Goal: Task Accomplishment & Management: Manage account settings

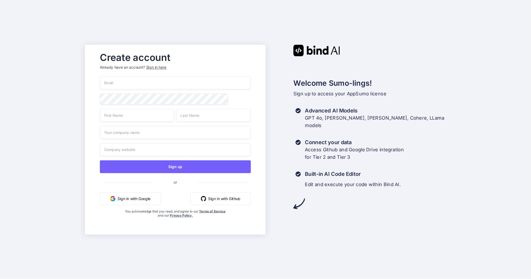
click at [165, 65] on div "Sign in here" at bounding box center [156, 67] width 20 height 5
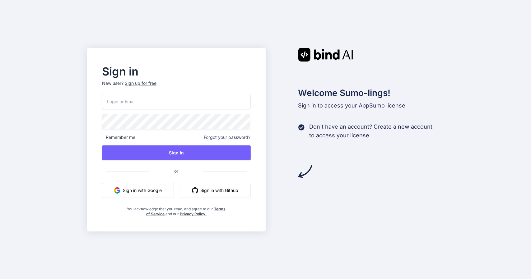
click at [161, 96] on input "email" at bounding box center [176, 101] width 149 height 15
type input "[EMAIL_ADDRESS][DOMAIN_NAME]"
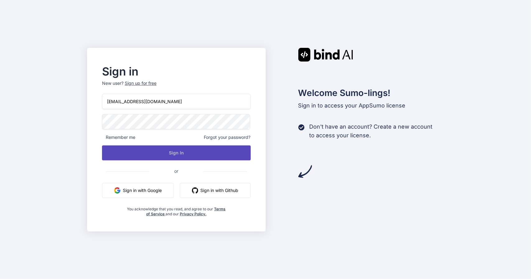
click at [163, 149] on button "Sign In" at bounding box center [176, 153] width 149 height 15
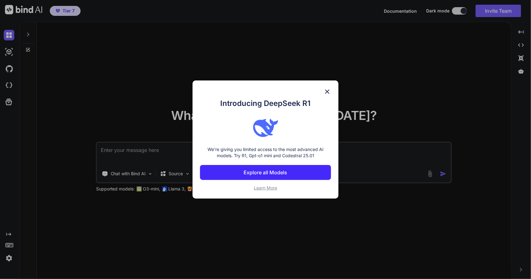
click at [328, 91] on img at bounding box center [327, 91] width 7 height 7
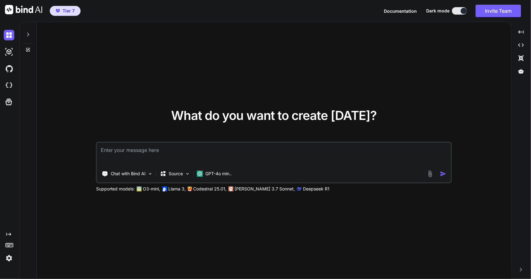
click at [69, 12] on span "Tier 7" at bounding box center [69, 11] width 12 height 6
click at [7, 257] on img at bounding box center [9, 258] width 11 height 11
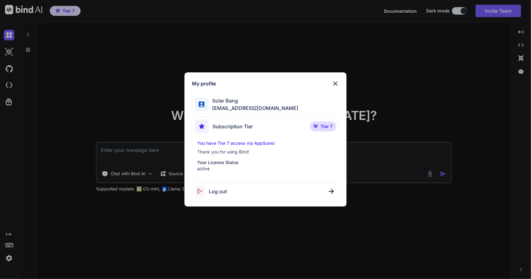
click at [263, 145] on p "You have Tier 7 access via AppSumo" at bounding box center [265, 143] width 137 height 6
click at [318, 124] on p "Tier 7" at bounding box center [323, 127] width 26 height 10
click at [336, 87] on div "My profile Solar Bang [EMAIL_ADDRESS][DOMAIN_NAME] Subscription Tier Tier 7 You…" at bounding box center [266, 140] width 162 height 135
click at [336, 87] on img at bounding box center [335, 83] width 7 height 7
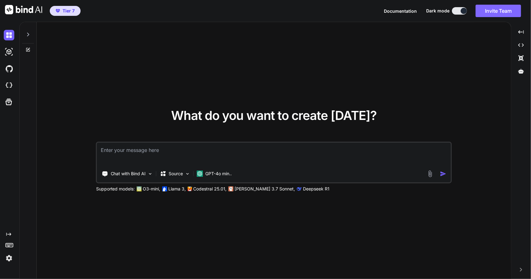
click at [488, 9] on button "Invite Team" at bounding box center [498, 11] width 45 height 12
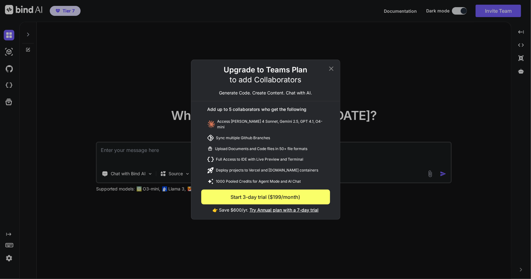
click at [332, 69] on icon at bounding box center [331, 68] width 4 height 4
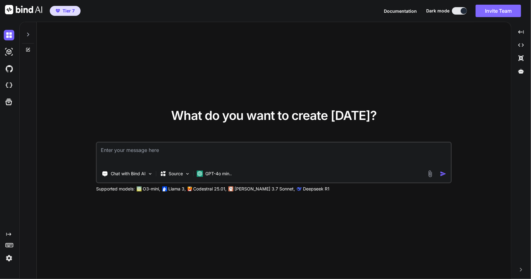
click at [481, 13] on button "Invite Team" at bounding box center [498, 11] width 45 height 12
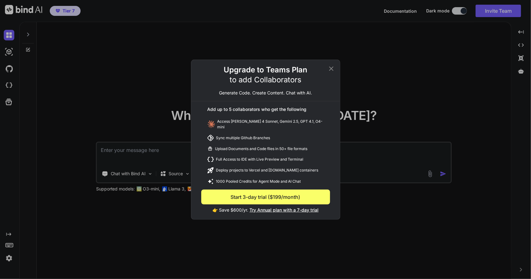
click at [330, 71] on icon at bounding box center [331, 68] width 7 height 7
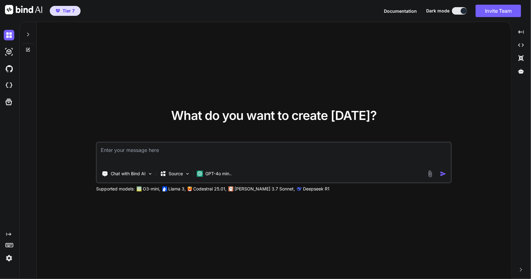
click at [29, 36] on icon at bounding box center [28, 34] width 5 height 5
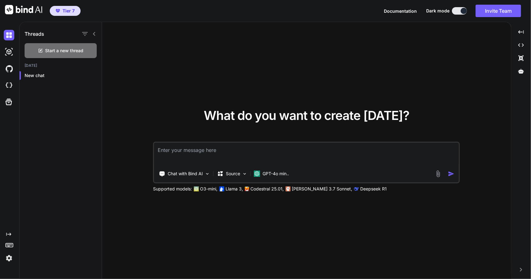
click at [94, 35] on icon at bounding box center [94, 34] width 2 height 4
type textarea "x"
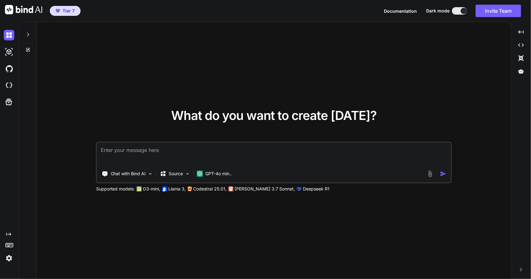
click at [9, 260] on img at bounding box center [9, 258] width 11 height 11
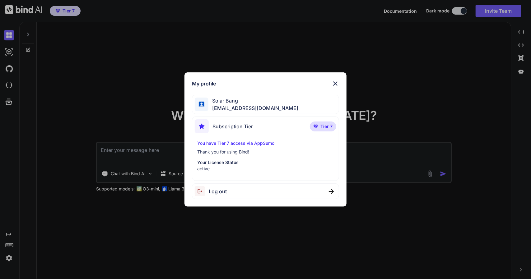
click at [139, 88] on div "My profile Solar Bang solarbangarmy@gmail.com Subscription Tier Tier 7 You have…" at bounding box center [265, 139] width 531 height 279
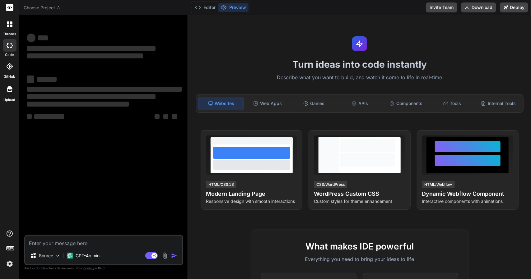
type textarea "x"
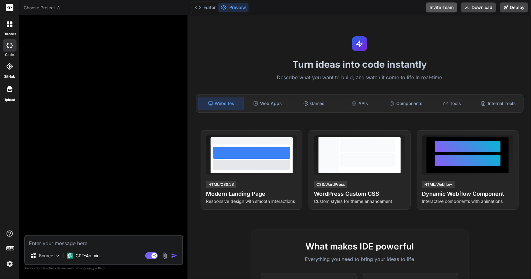
click at [430, 7] on button "Invite Team" at bounding box center [441, 7] width 31 height 10
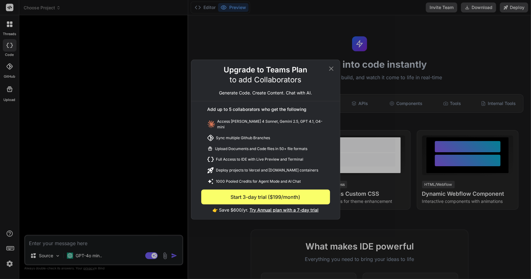
click at [331, 71] on icon at bounding box center [331, 68] width 4 height 4
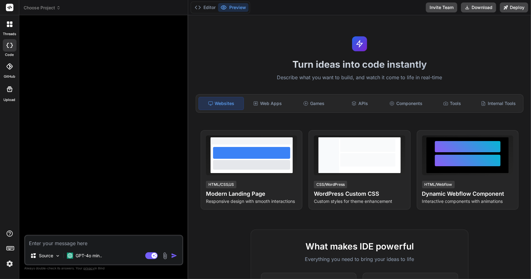
click at [10, 5] on rect at bounding box center [9, 7] width 7 height 7
click at [33, 7] on span "Choose Project" at bounding box center [42, 8] width 37 height 6
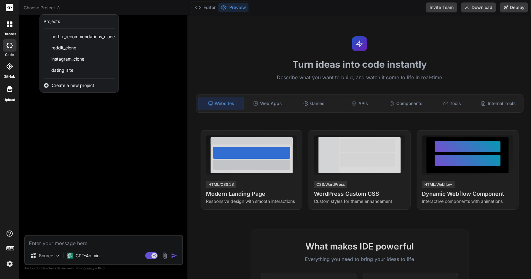
click at [33, 7] on div at bounding box center [265, 139] width 531 height 279
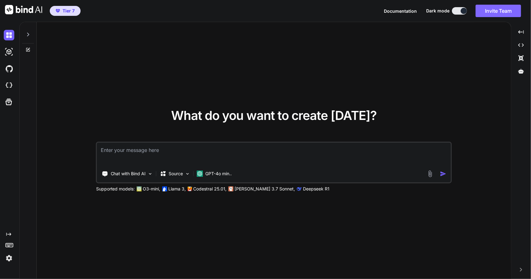
click at [508, 15] on button "Invite Team" at bounding box center [498, 11] width 45 height 12
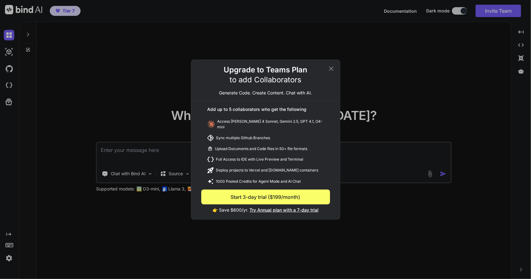
click at [328, 70] on icon at bounding box center [331, 68] width 7 height 7
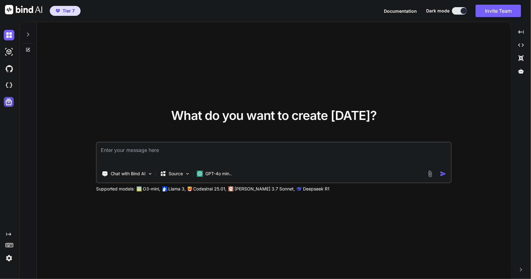
click at [6, 104] on icon at bounding box center [8, 102] width 9 height 9
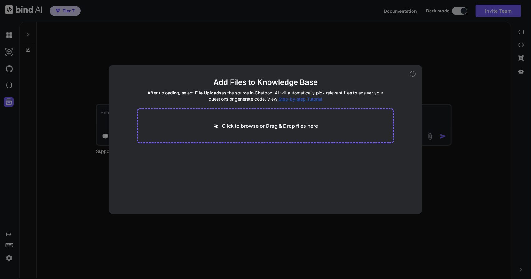
click at [9, 116] on div "Add Files to Knowledge Base After uploading, select File Uploads as the source …" at bounding box center [265, 139] width 531 height 279
type textarea "x"
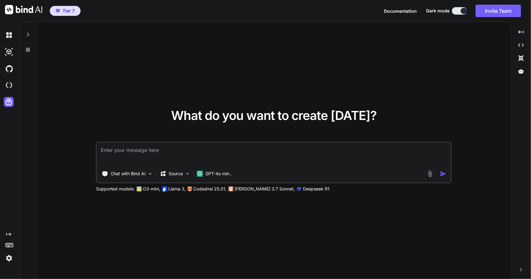
click at [10, 245] on rect at bounding box center [10, 244] width 1 height 1
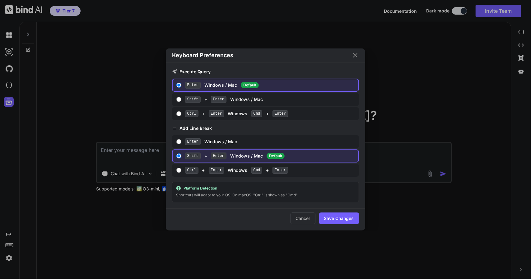
click at [10, 245] on div "Keyboard Preferences Execute Query Enter Windows / Mac Default Shift + Enter Wi…" at bounding box center [265, 139] width 531 height 279
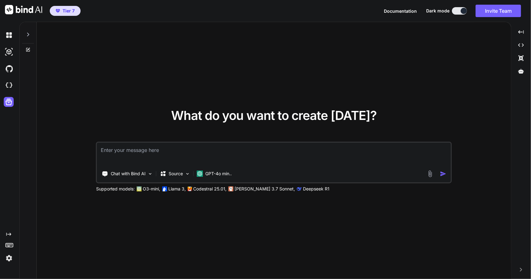
click at [7, 234] on icon at bounding box center [8, 234] width 5 height 3
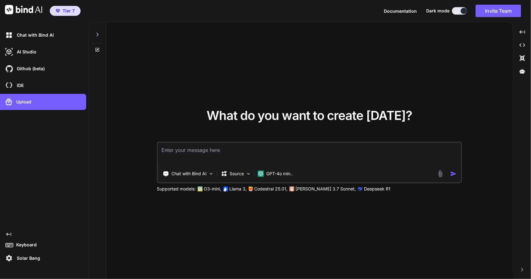
click at [7, 234] on icon at bounding box center [8, 234] width 5 height 3
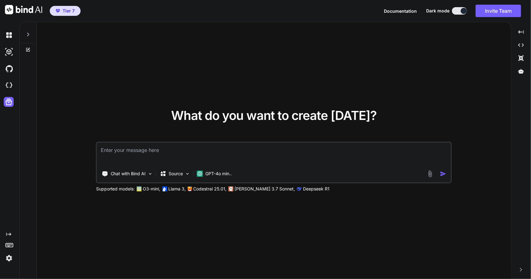
click at [518, 268] on div "Created with Pixso." at bounding box center [521, 270] width 15 height 4
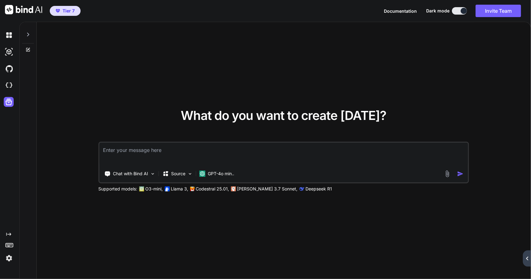
click at [527, 260] on icon "Created with Pixso." at bounding box center [528, 259] width 4 height 4
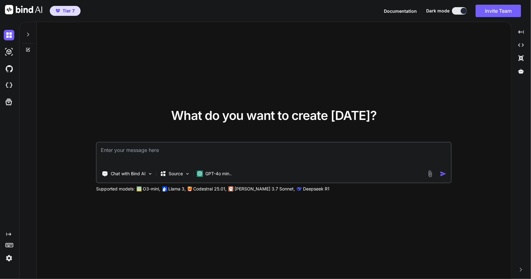
type textarea "x"
click at [503, 14] on button "Invite Team" at bounding box center [498, 11] width 45 height 12
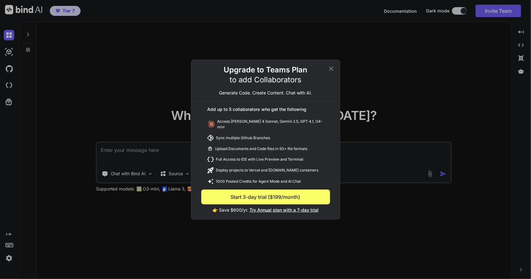
click at [331, 69] on icon at bounding box center [331, 68] width 4 height 4
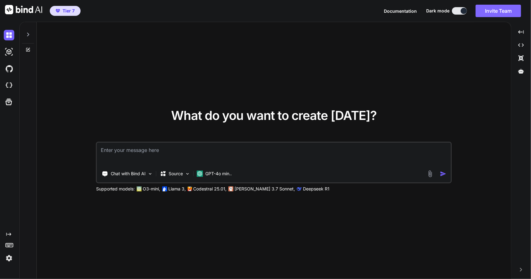
click at [485, 12] on button "Invite Team" at bounding box center [498, 11] width 45 height 12
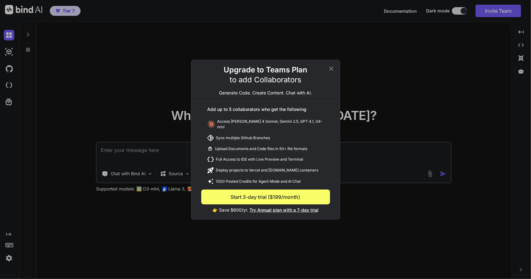
click at [331, 73] on icon at bounding box center [331, 68] width 7 height 7
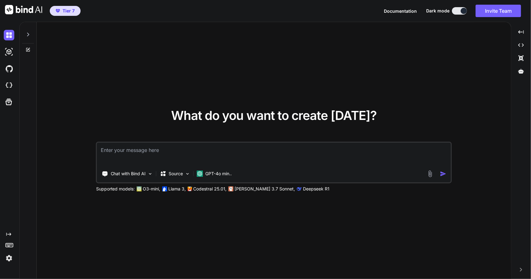
click at [61, 14] on button "Tier 7" at bounding box center [65, 11] width 31 height 10
click at [64, 12] on span "Tier 7" at bounding box center [69, 11] width 12 height 6
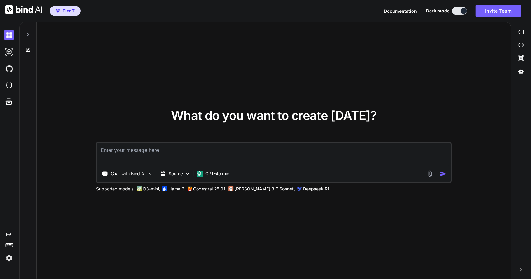
click at [63, 12] on span "Tier 7" at bounding box center [69, 11] width 12 height 6
click at [8, 258] on img at bounding box center [9, 258] width 11 height 11
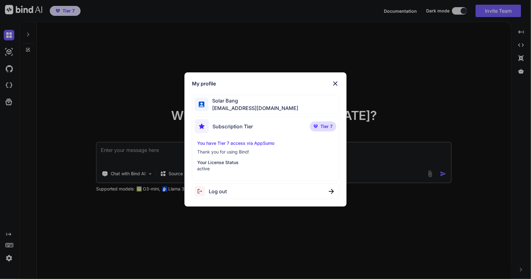
click at [204, 127] on img at bounding box center [202, 127] width 14 height 14
click at [214, 143] on p "You have Tier 7 access via AppSumo" at bounding box center [265, 143] width 137 height 6
click at [311, 128] on p "Tier 7" at bounding box center [323, 127] width 26 height 10
click at [318, 126] on img at bounding box center [316, 127] width 4 height 4
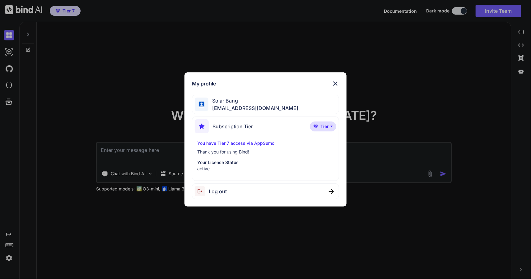
click at [318, 126] on img at bounding box center [316, 127] width 4 height 4
click at [336, 83] on img at bounding box center [335, 83] width 7 height 7
